Goal: Task Accomplishment & Management: Manage account settings

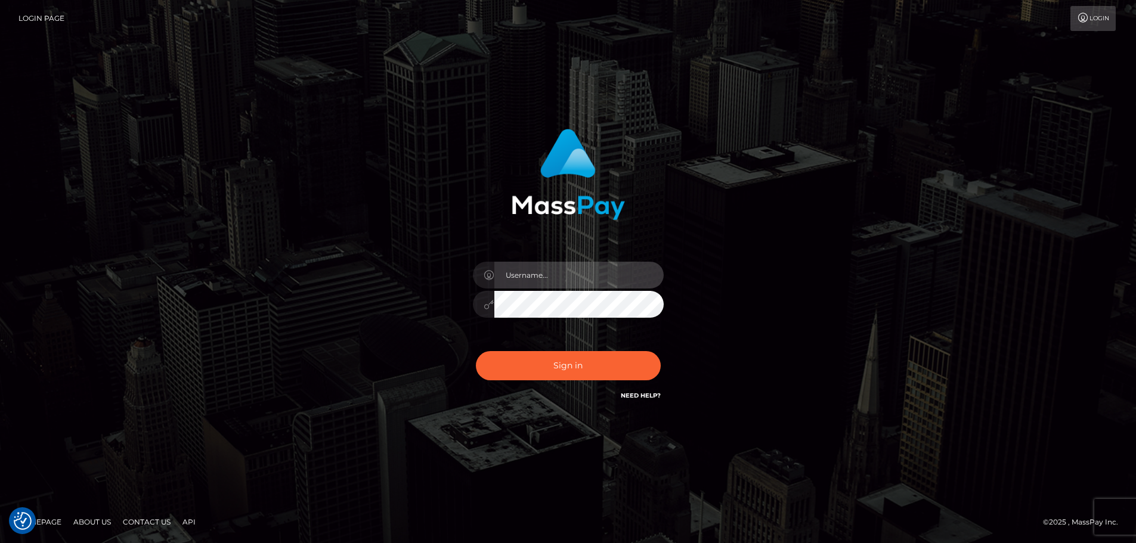
drag, startPoint x: 635, startPoint y: 264, endPoint x: 630, endPoint y: 268, distance: 6.3
click at [631, 268] on input "text" at bounding box center [578, 275] width 169 height 27
click at [0, 543] on com-1password-button at bounding box center [0, 543] width 0 height 0
type input "dawson.throne"
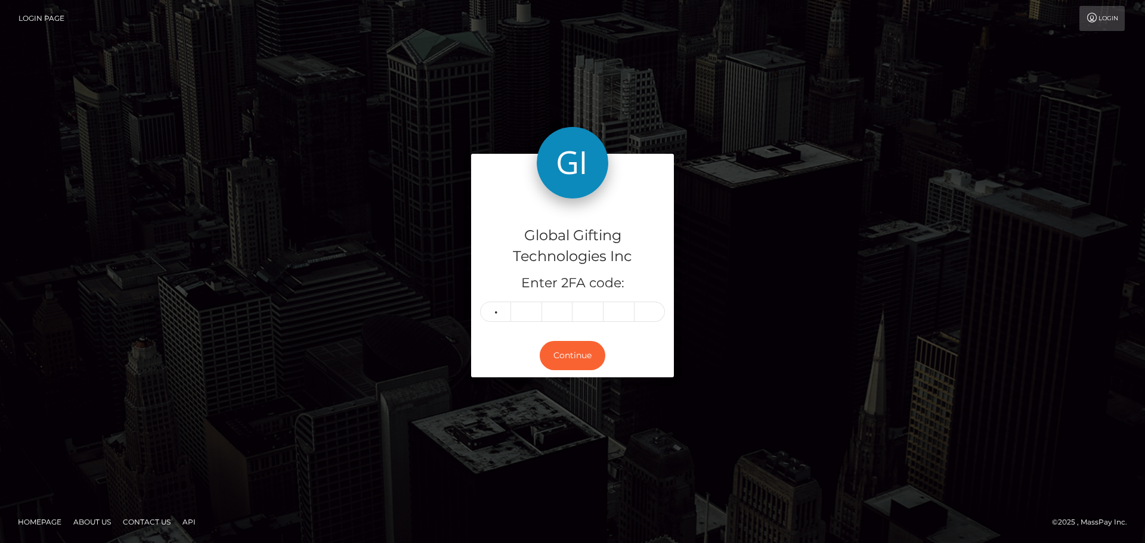
type input "5"
type input "1"
type input "4"
type input "2"
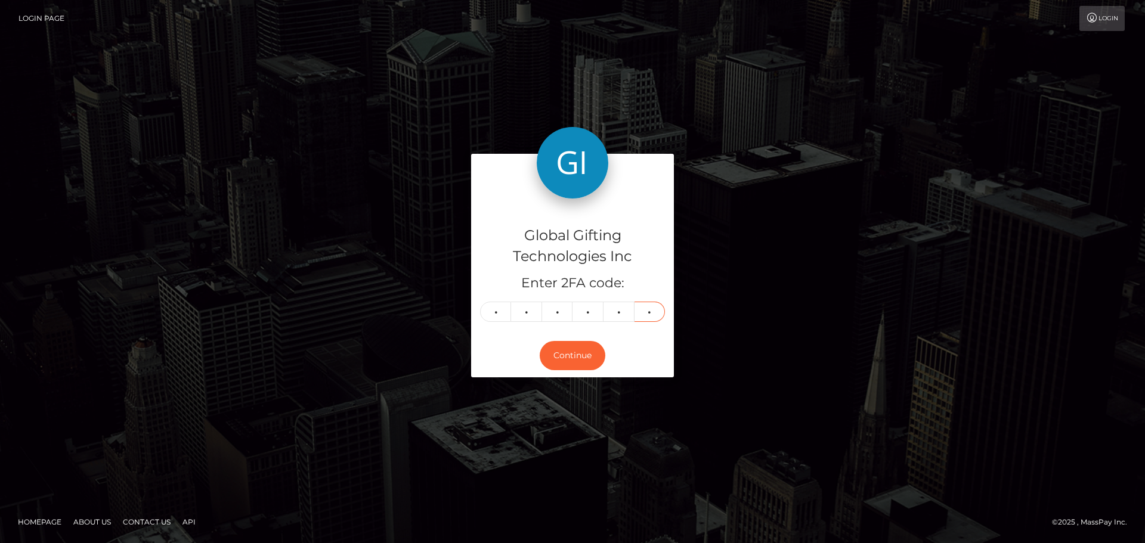
type input "9"
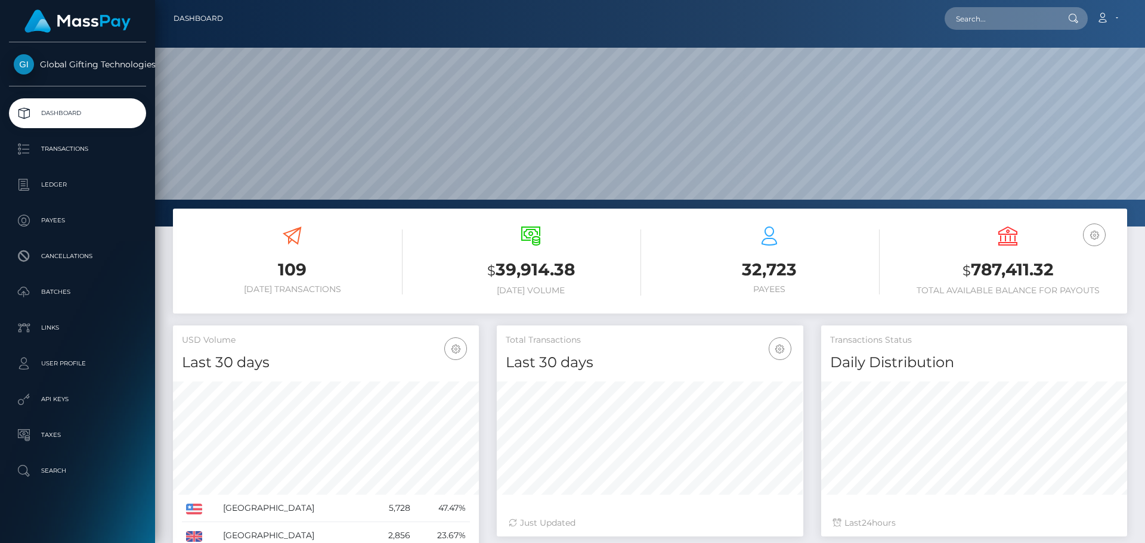
scroll to position [212, 307]
